Goal: Task Accomplishment & Management: Manage account settings

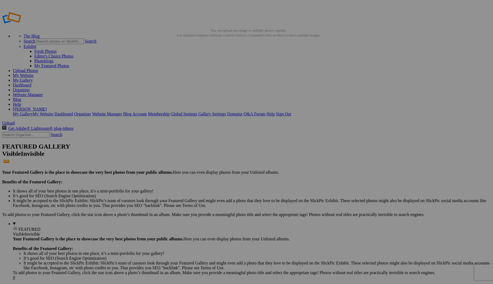
type input "Album-Creative Portrait"
drag, startPoint x: 150, startPoint y: 82, endPoint x: 429, endPoint y: 60, distance: 279.6
drag, startPoint x: 151, startPoint y: 80, endPoint x: 153, endPoint y: 130, distance: 49.6
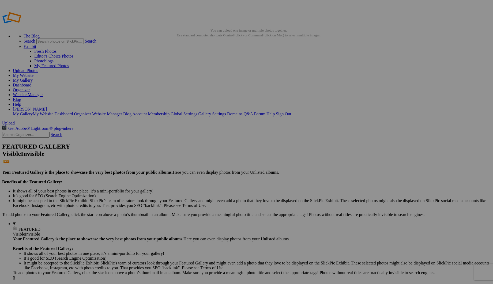
type input "Album-Creative Portrait"
drag, startPoint x: 147, startPoint y: 80, endPoint x: 231, endPoint y: 127, distance: 96.2
drag, startPoint x: 150, startPoint y: 86, endPoint x: 324, endPoint y: 62, distance: 176.0
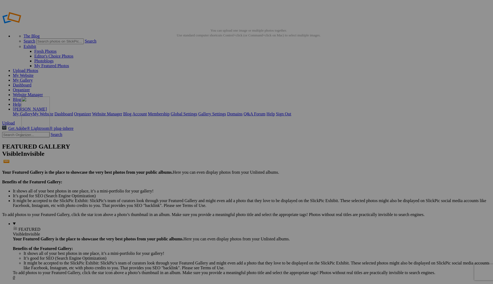
drag, startPoint x: 150, startPoint y: 77, endPoint x: 99, endPoint y: 135, distance: 77.6
drag, startPoint x: 101, startPoint y: 156, endPoint x: 372, endPoint y: 61, distance: 286.4
drag, startPoint x: 391, startPoint y: 150, endPoint x: 80, endPoint y: 137, distance: 311.1
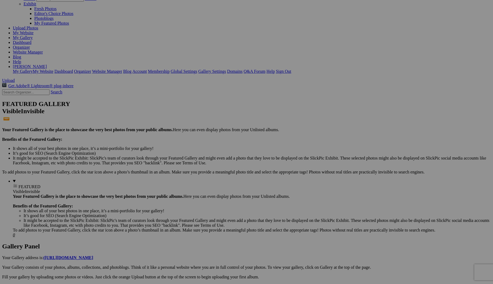
scroll to position [16, 0]
